Goal: Information Seeking & Learning: Learn about a topic

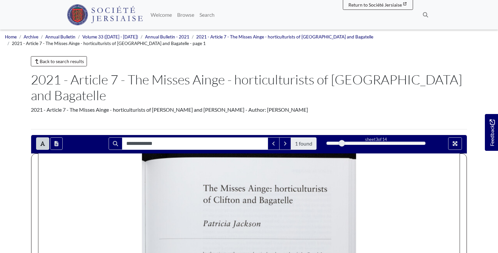
scroll to position [131, 0]
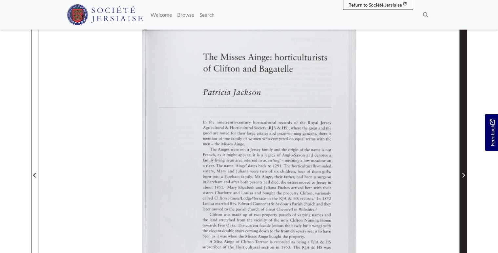
click at [464, 172] on icon "Next Page" at bounding box center [463, 174] width 3 height 5
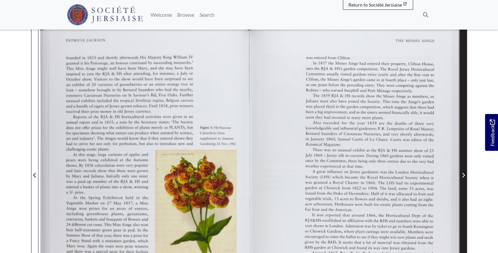
click at [464, 172] on icon "Next Page" at bounding box center [463, 174] width 3 height 5
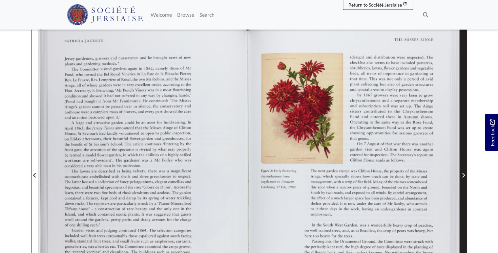
click at [464, 172] on icon "Next Page" at bounding box center [463, 174] width 3 height 5
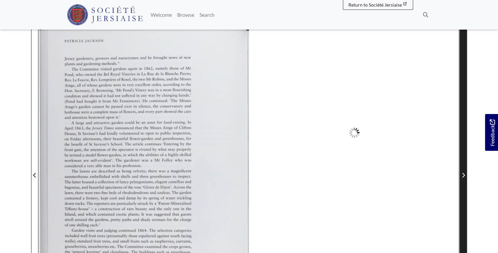
click at [464, 173] on icon "Next Page" at bounding box center [463, 175] width 3 height 5
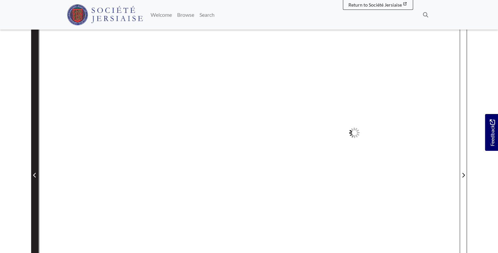
click at [34, 172] on icon "Previous Page" at bounding box center [34, 174] width 3 height 5
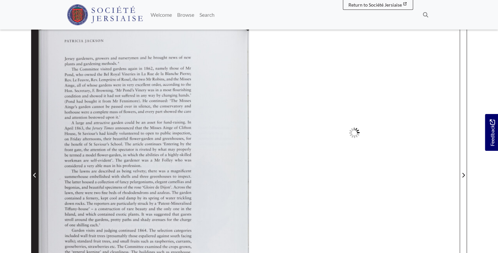
click at [33, 173] on icon "Previous Page" at bounding box center [34, 175] width 3 height 5
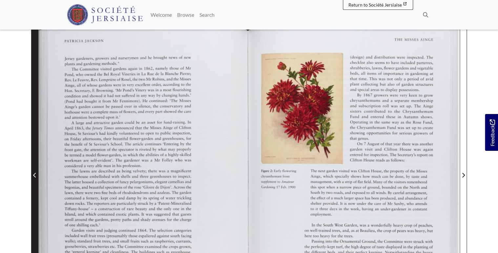
click at [34, 173] on icon "Previous Page" at bounding box center [34, 175] width 3 height 5
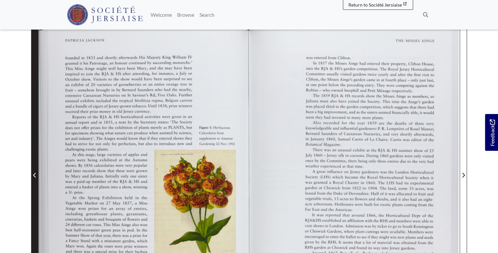
click at [34, 173] on icon "Previous Page" at bounding box center [34, 175] width 3 height 5
